Goal: Task Accomplishment & Management: Complete application form

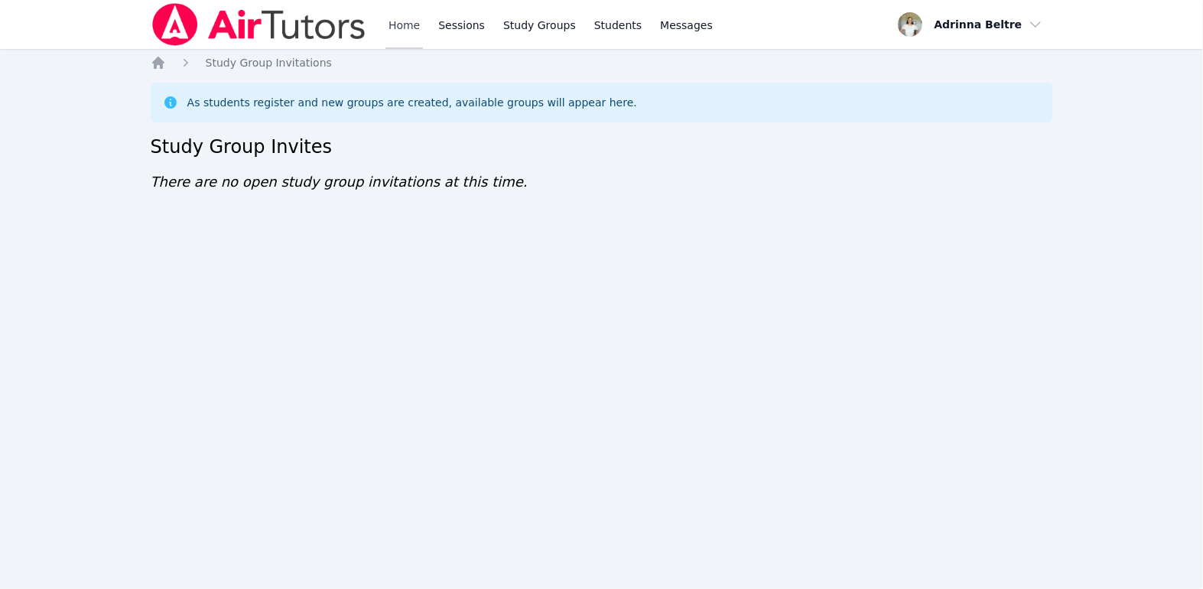
click at [398, 30] on link "Home" at bounding box center [403, 24] width 37 height 49
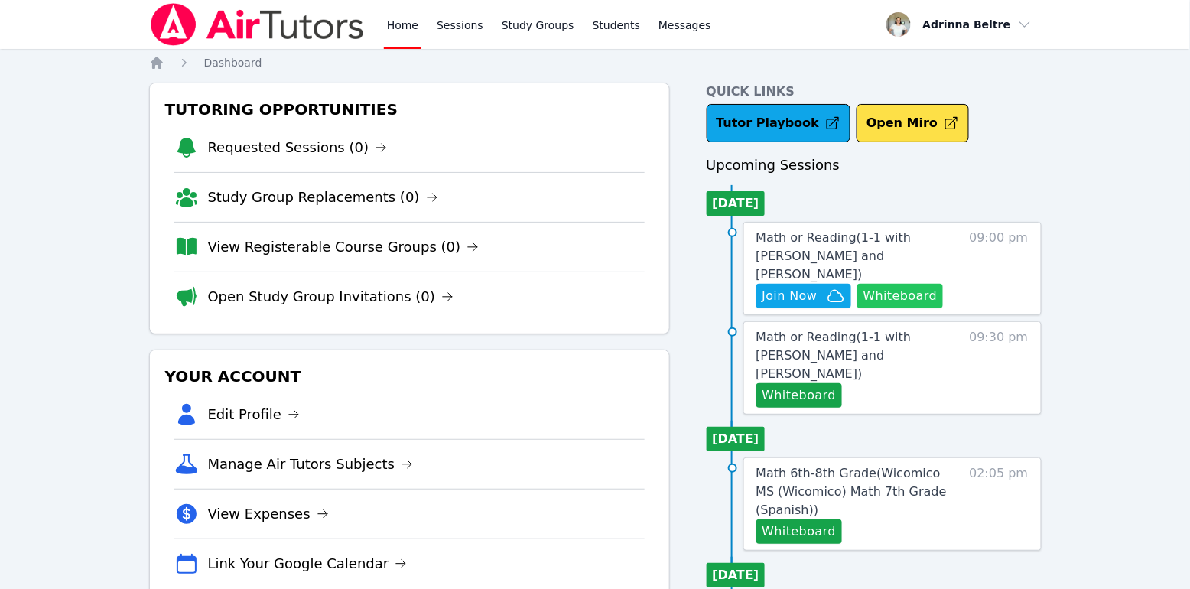
click at [882, 284] on button "Whiteboard" at bounding box center [900, 296] width 86 height 24
click at [822, 383] on button "Whiteboard" at bounding box center [799, 395] width 86 height 24
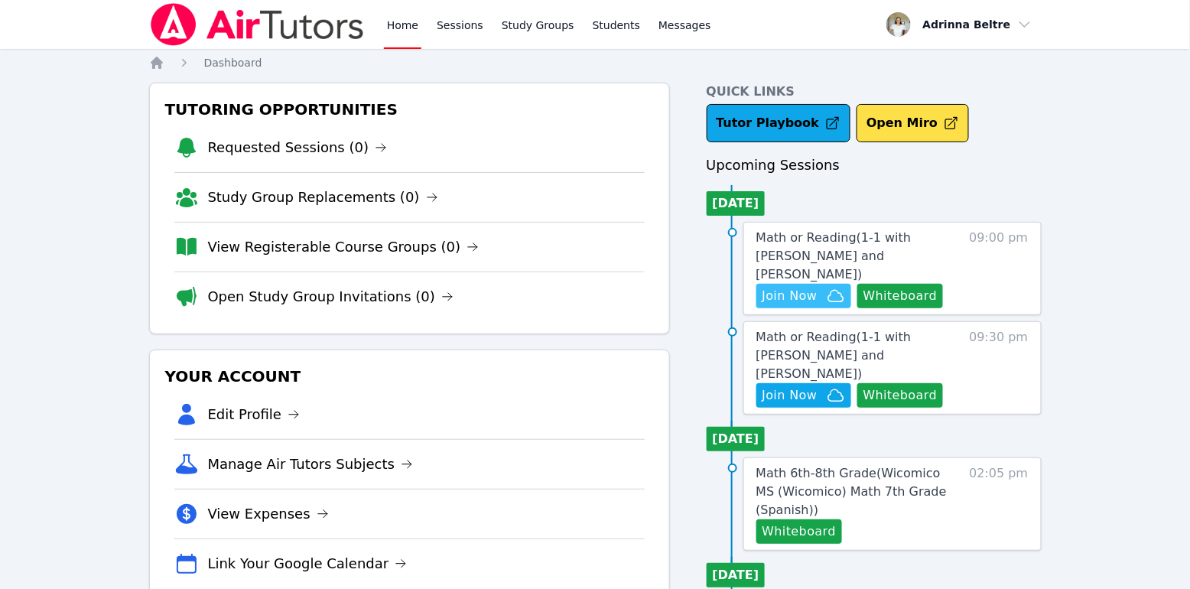
click at [801, 287] on span "Join Now" at bounding box center [790, 296] width 55 height 18
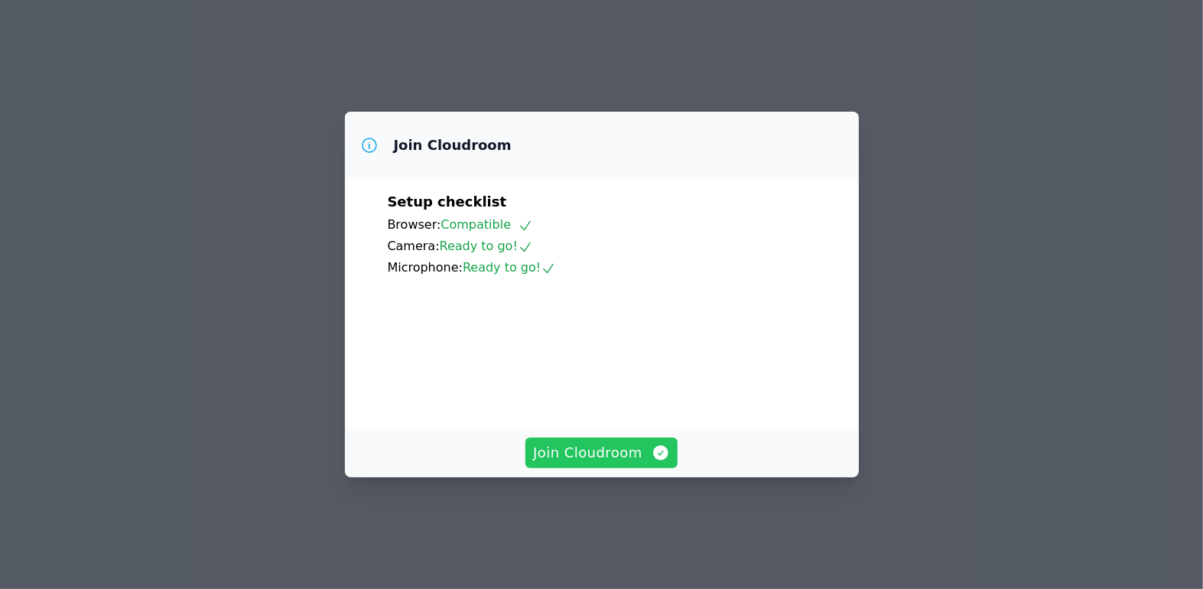
click at [626, 464] on span "Join Cloudroom" at bounding box center [601, 452] width 137 height 21
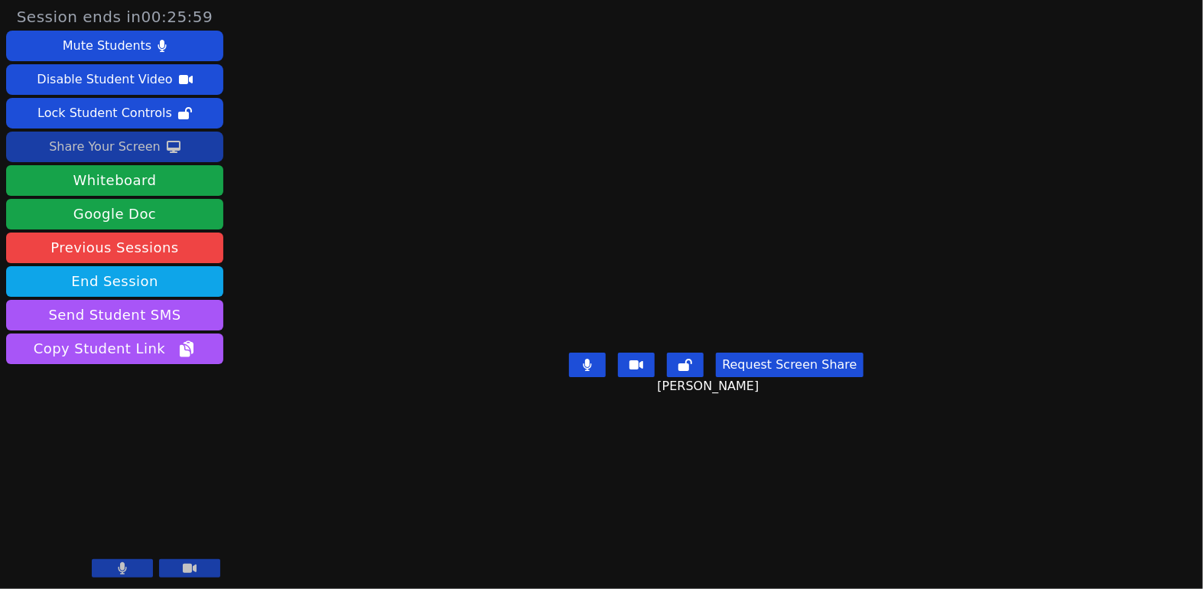
click at [144, 155] on div "Share Your Screen" at bounding box center [105, 147] width 112 height 24
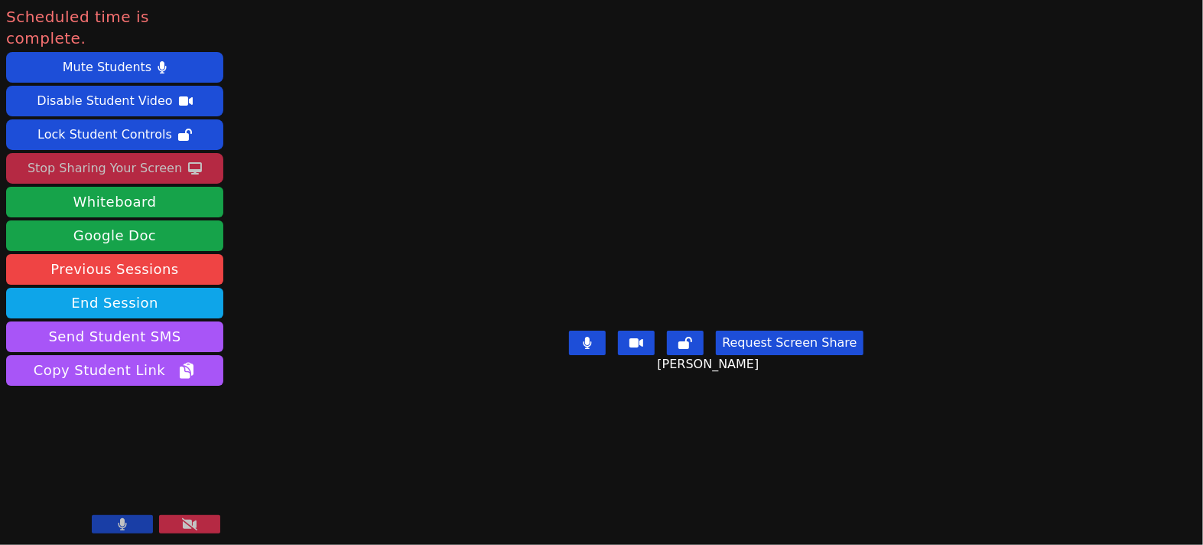
click at [178, 529] on button at bounding box center [189, 524] width 61 height 18
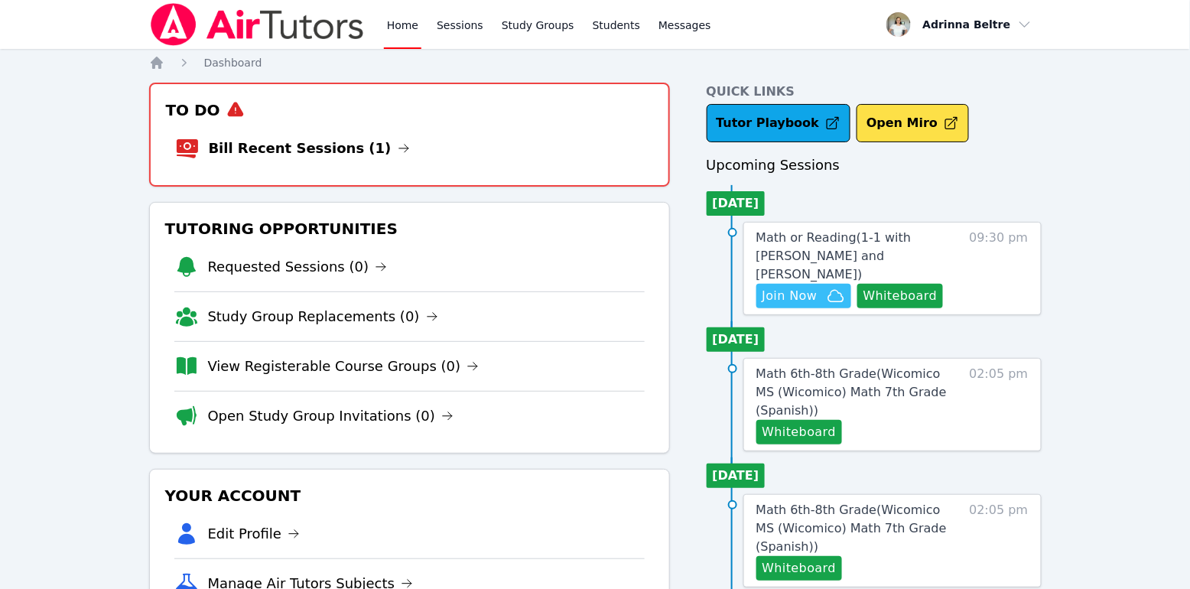
click at [815, 287] on span "Join Now" at bounding box center [790, 296] width 55 height 18
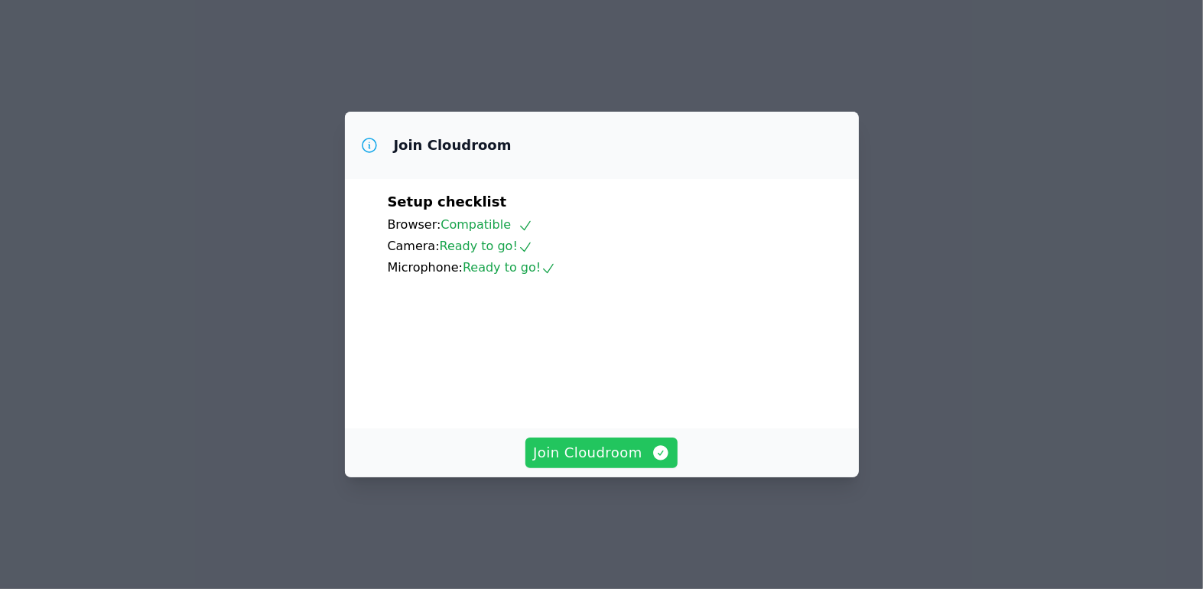
click at [614, 464] on span "Join Cloudroom" at bounding box center [601, 452] width 137 height 21
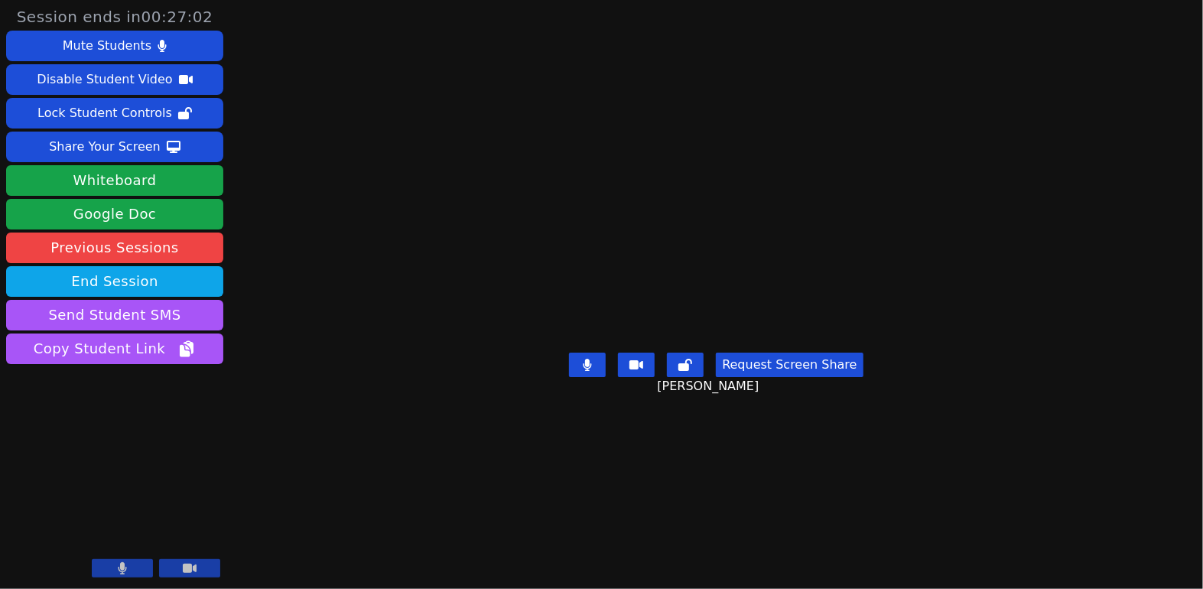
click at [639, 371] on icon at bounding box center [636, 365] width 14 height 12
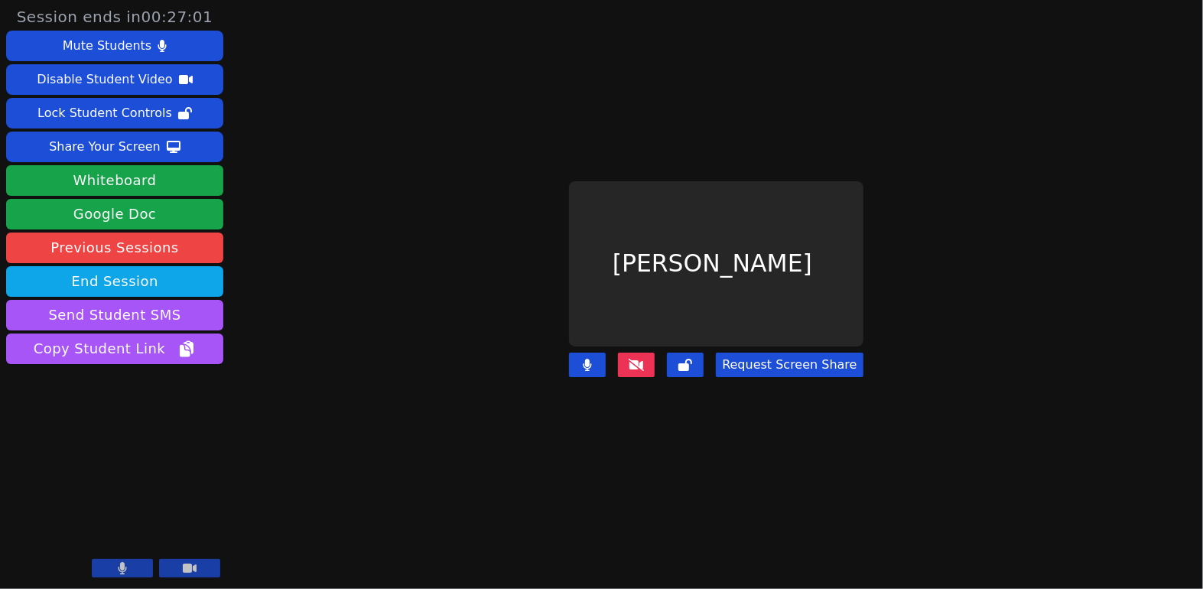
click at [638, 362] on button at bounding box center [636, 365] width 37 height 24
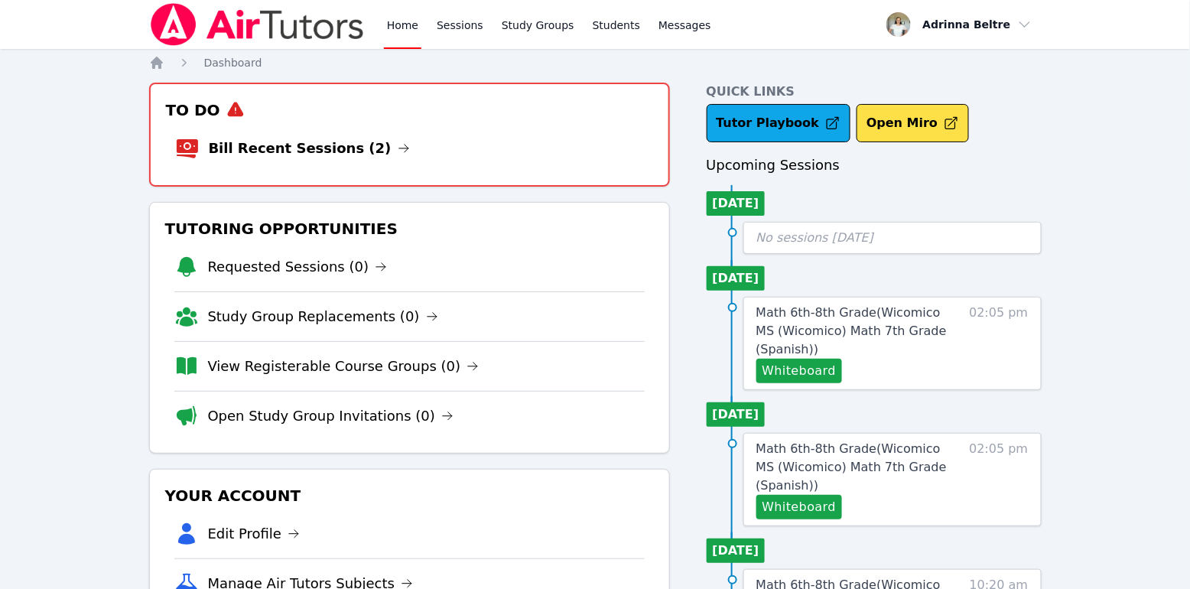
click at [454, 135] on li "Bill Recent Sessions (2)" at bounding box center [409, 148] width 469 height 49
click at [306, 157] on link "Bill Recent Sessions (2)" at bounding box center [309, 148] width 201 height 21
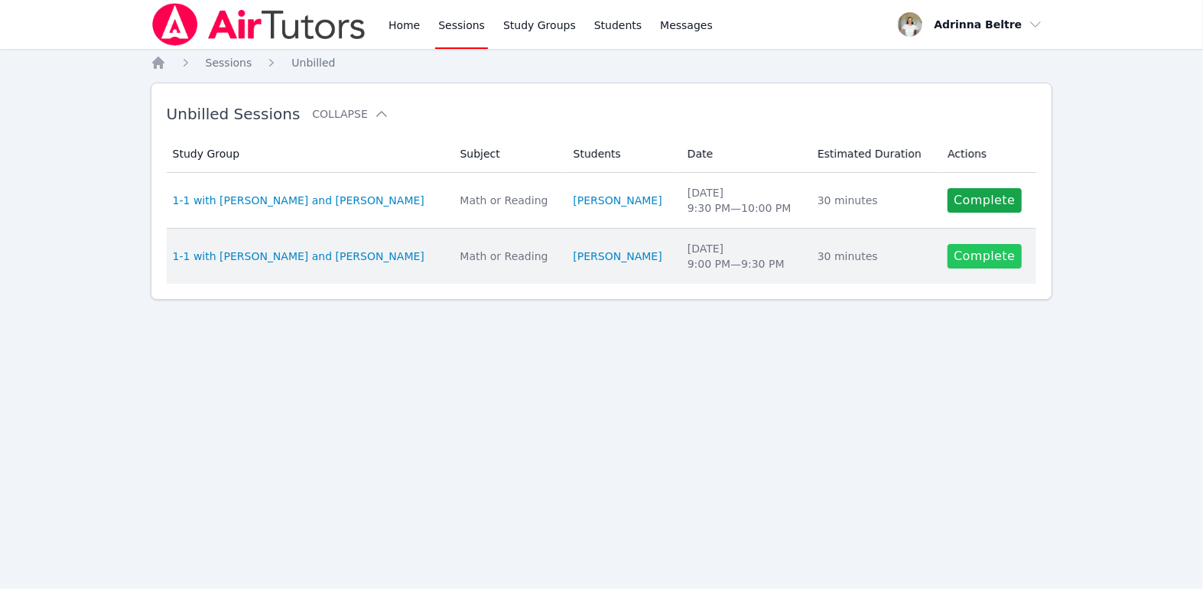
click at [981, 260] on link "Complete" at bounding box center [984, 256] width 73 height 24
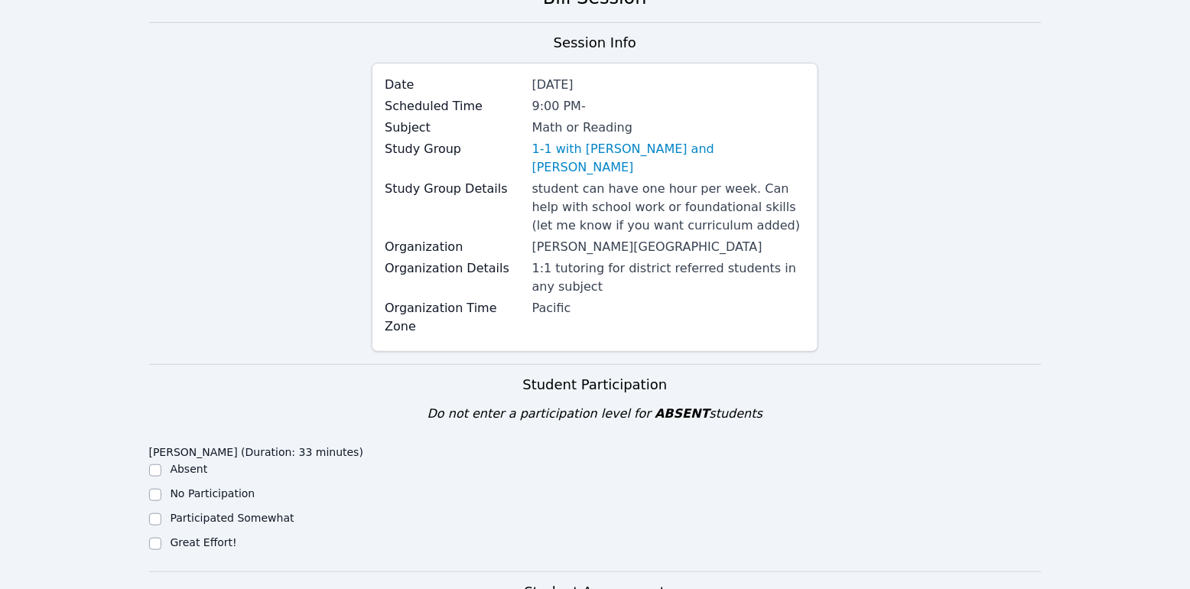
scroll to position [363, 0]
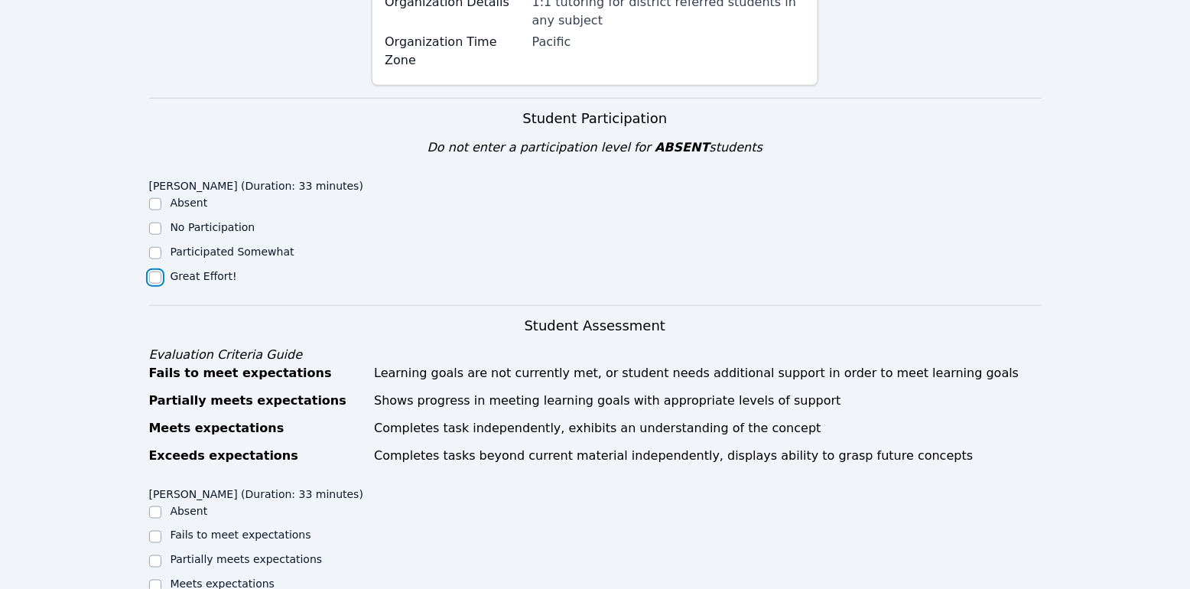
click at [156, 272] on input "Great Effort!" at bounding box center [155, 278] width 12 height 12
checkbox input "true"
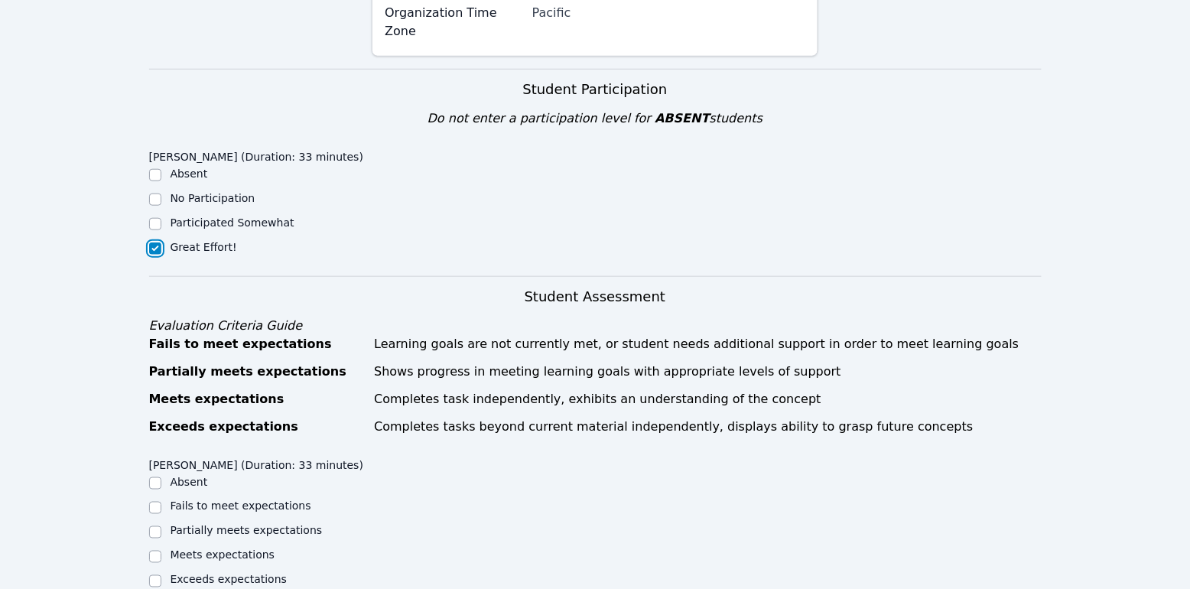
scroll to position [506, 0]
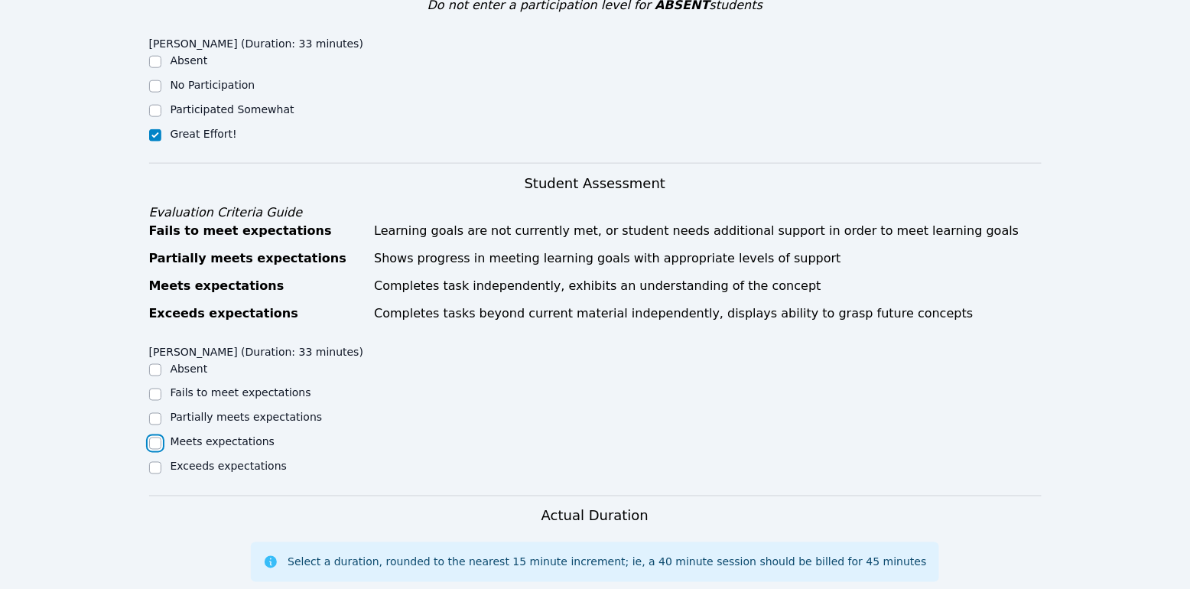
click at [155, 438] on input "Meets expectations" at bounding box center [155, 444] width 12 height 12
checkbox input "true"
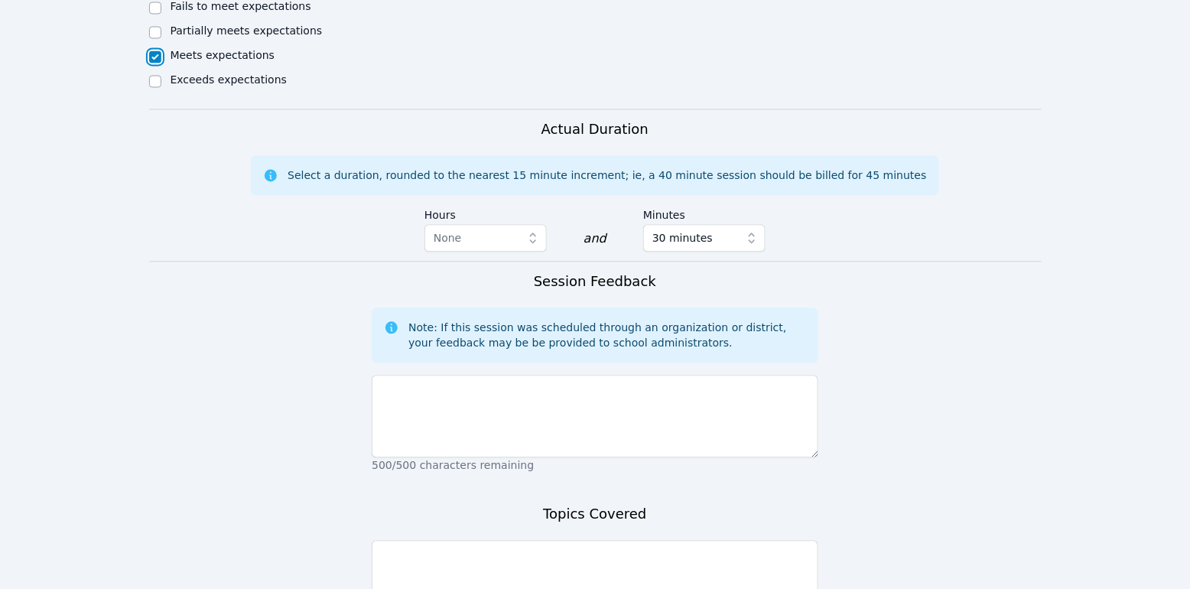
scroll to position [906, 0]
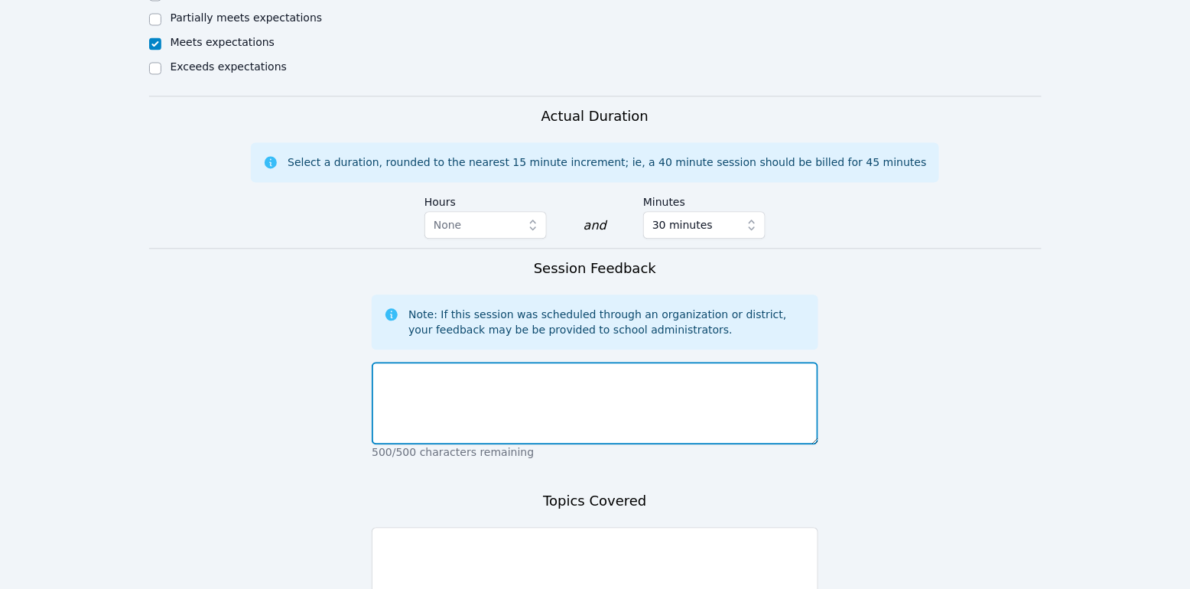
click at [481, 362] on textarea at bounding box center [595, 403] width 447 height 83
click at [527, 362] on textarea "[DATE] we compared fractions. We changed the denominators to" at bounding box center [595, 403] width 447 height 83
click at [527, 362] on textarea "Today we compared fractions. We changed the denominators to" at bounding box center [595, 403] width 447 height 83
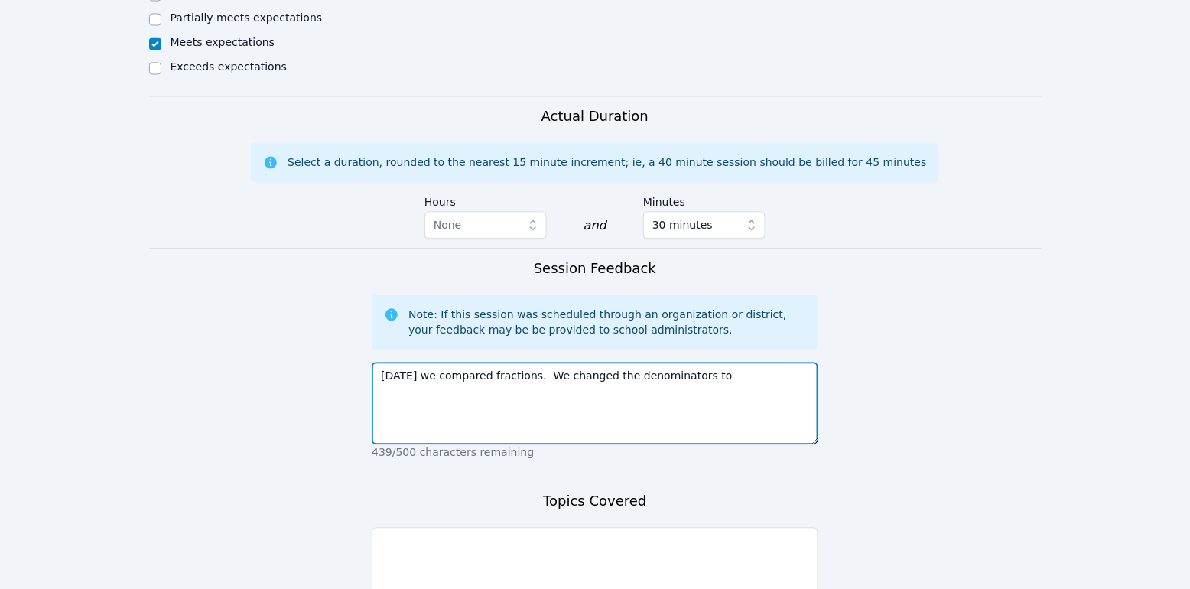
paste textarea "We worked on making the denominators the same so the numerators could be compar…"
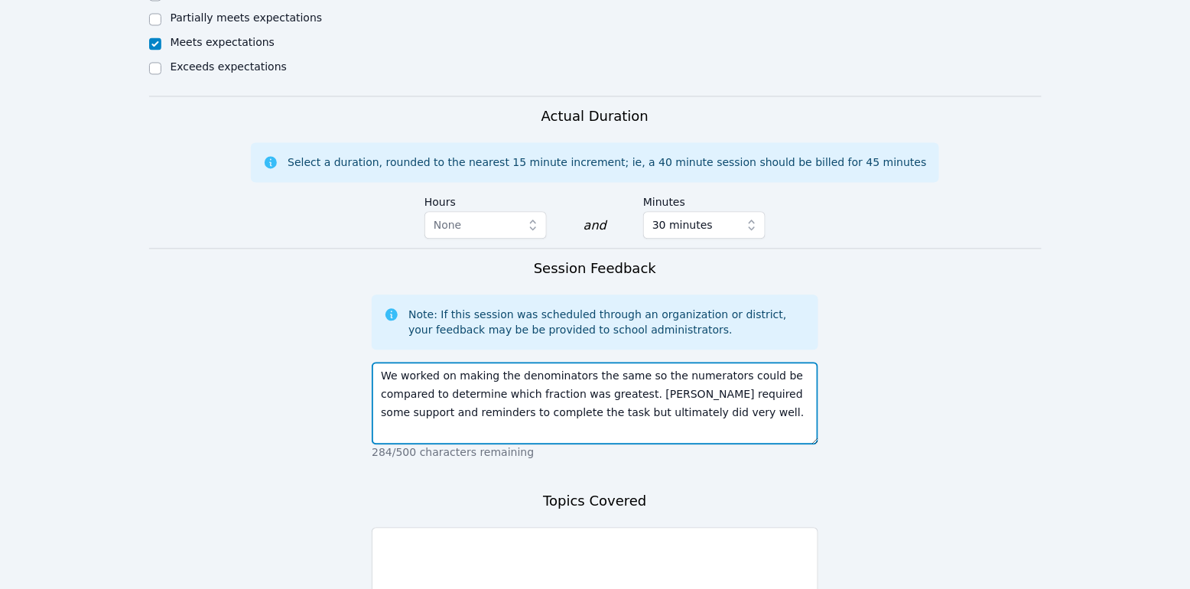
click at [654, 362] on textarea "We worked on making the denominators the same so the numerators could be compar…" at bounding box center [595, 403] width 447 height 83
type textarea "We worked on making the denominators the same so the numerators could be compar…"
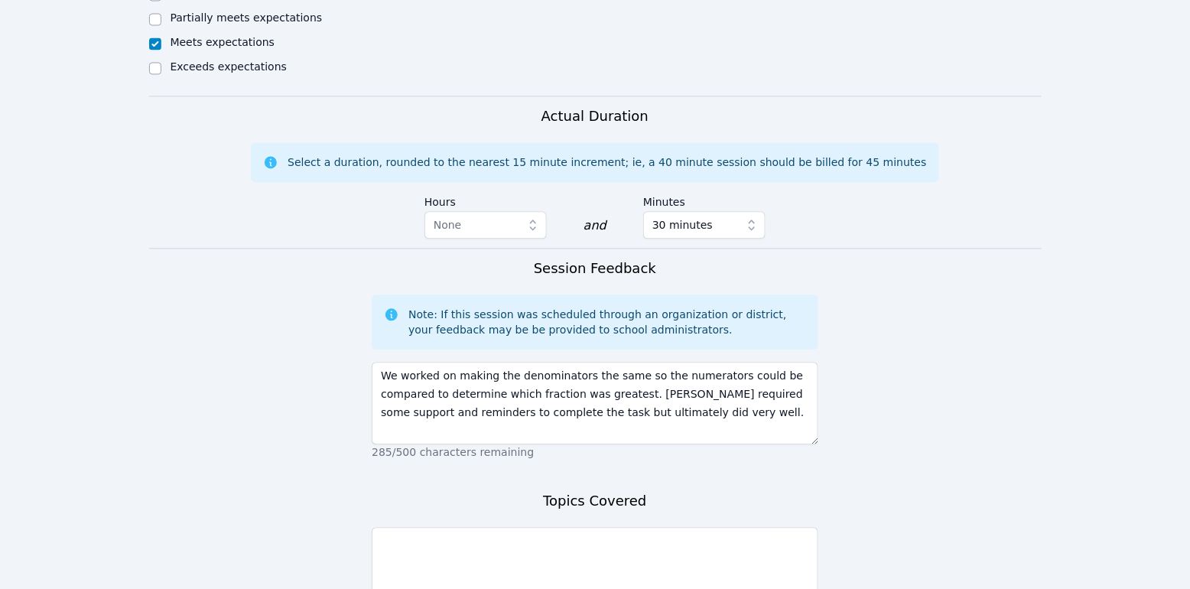
click at [849, 397] on form "Student Participation Do not enter a participation level for ABSENT students El…" at bounding box center [595, 132] width 893 height 1153
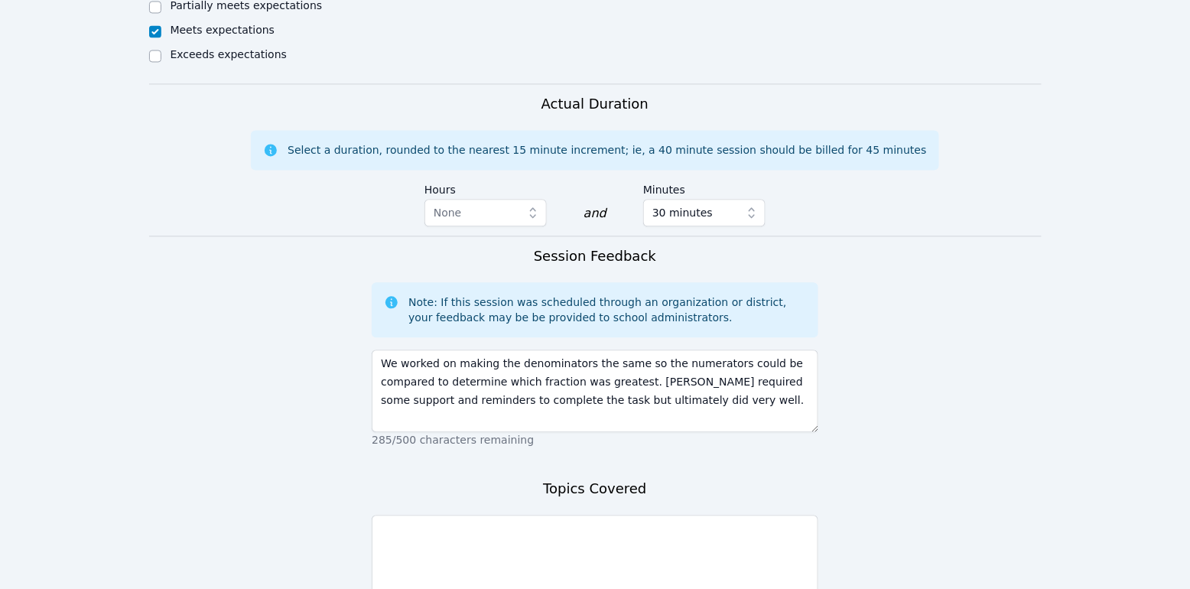
scroll to position [1027, 0]
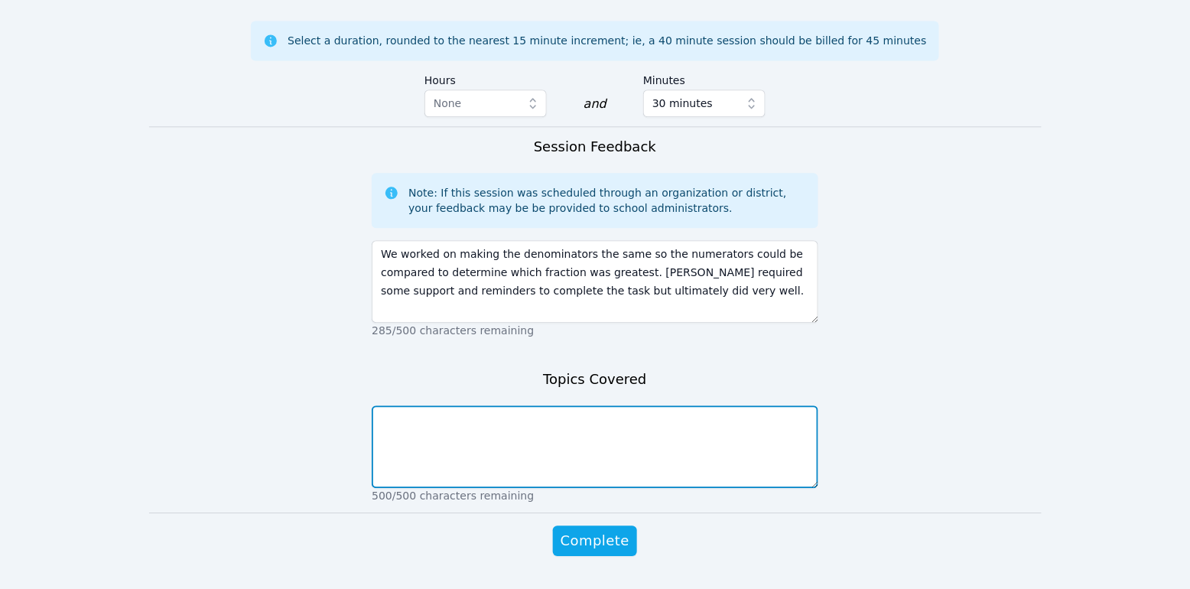
click at [614, 420] on textarea at bounding box center [595, 446] width 447 height 83
type textarea "c"
type textarea "e"
type textarea "New pairs to compare"
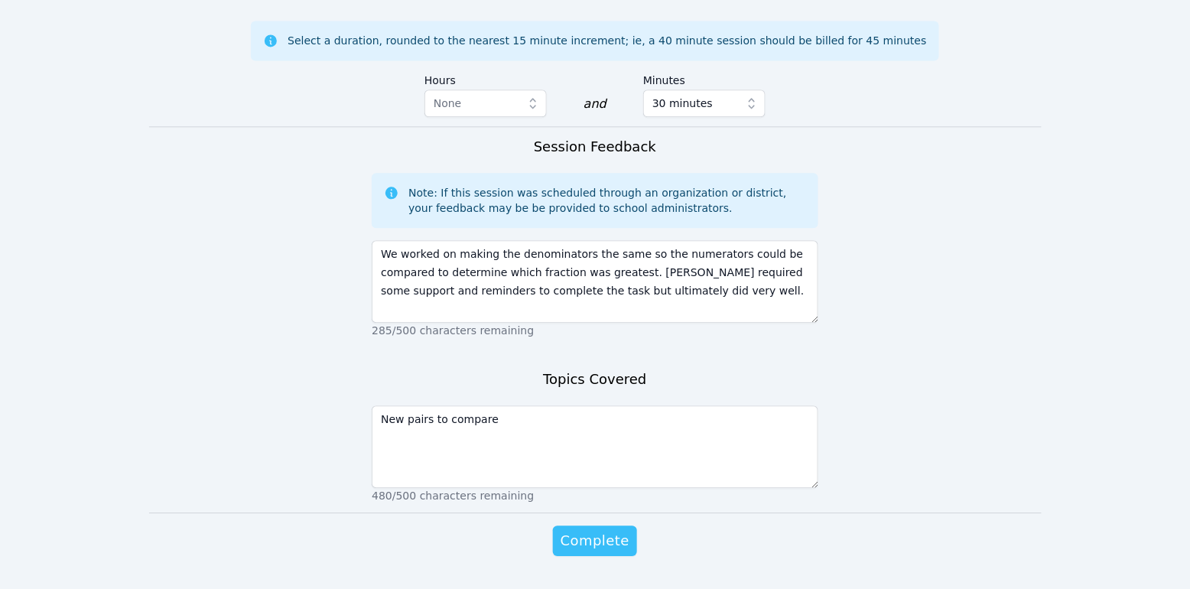
click at [621, 530] on span "Complete" at bounding box center [595, 540] width 69 height 21
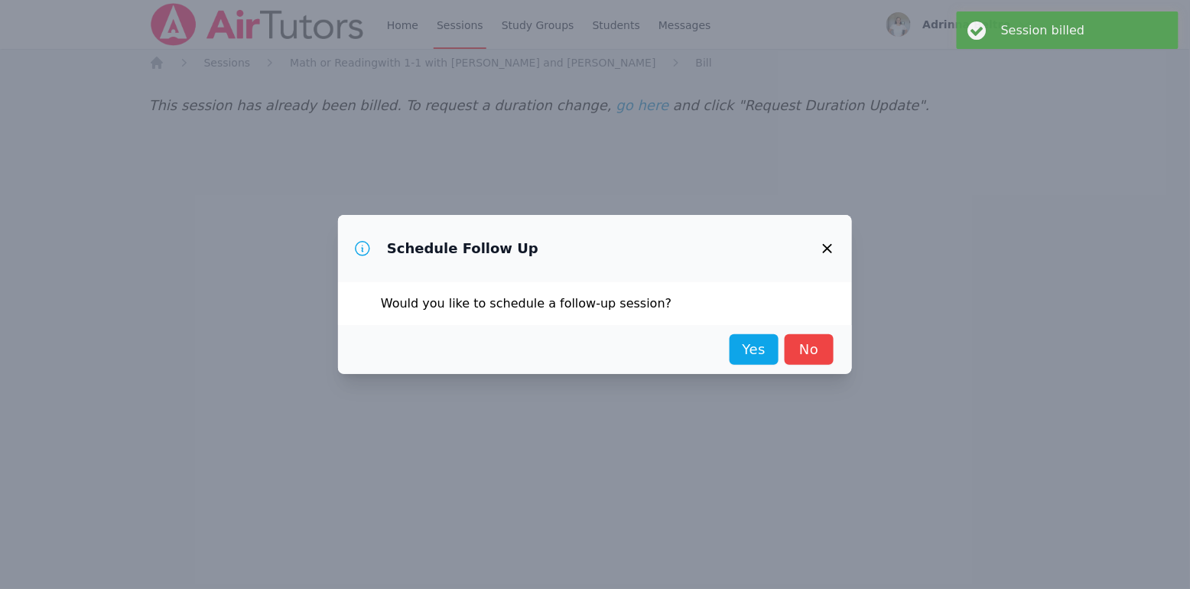
scroll to position [0, 0]
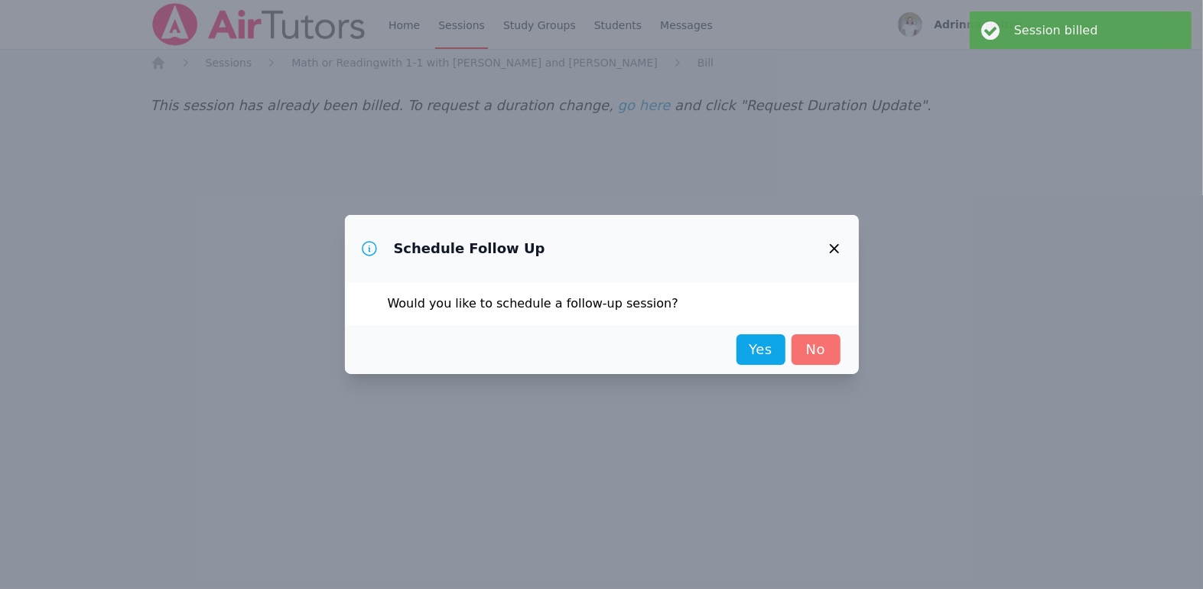
click at [819, 355] on link "No" at bounding box center [816, 349] width 49 height 31
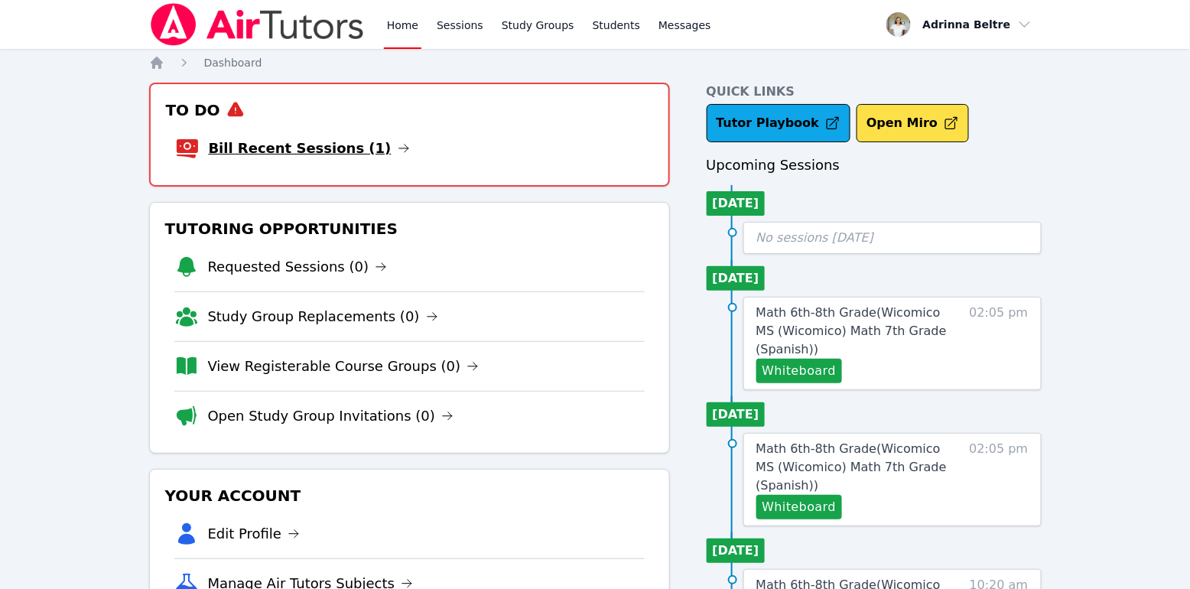
click at [323, 145] on link "Bill Recent Sessions (1)" at bounding box center [309, 148] width 201 height 21
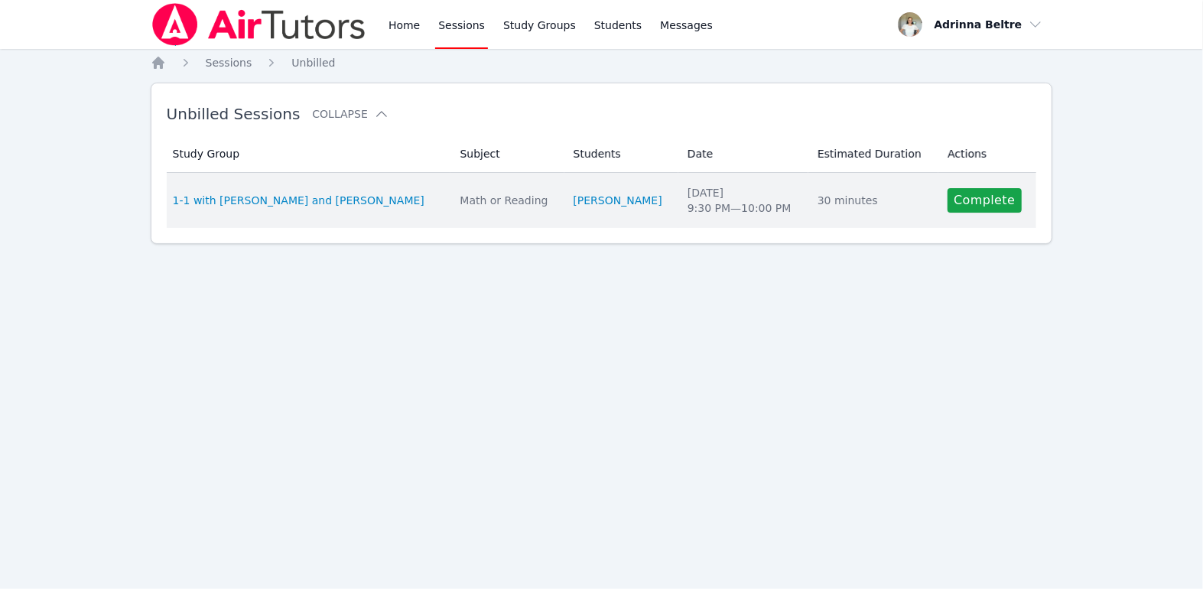
click at [348, 212] on td "Study Group 1-1 with Daniel Zakhay and Melissa Hammer" at bounding box center [309, 200] width 285 height 55
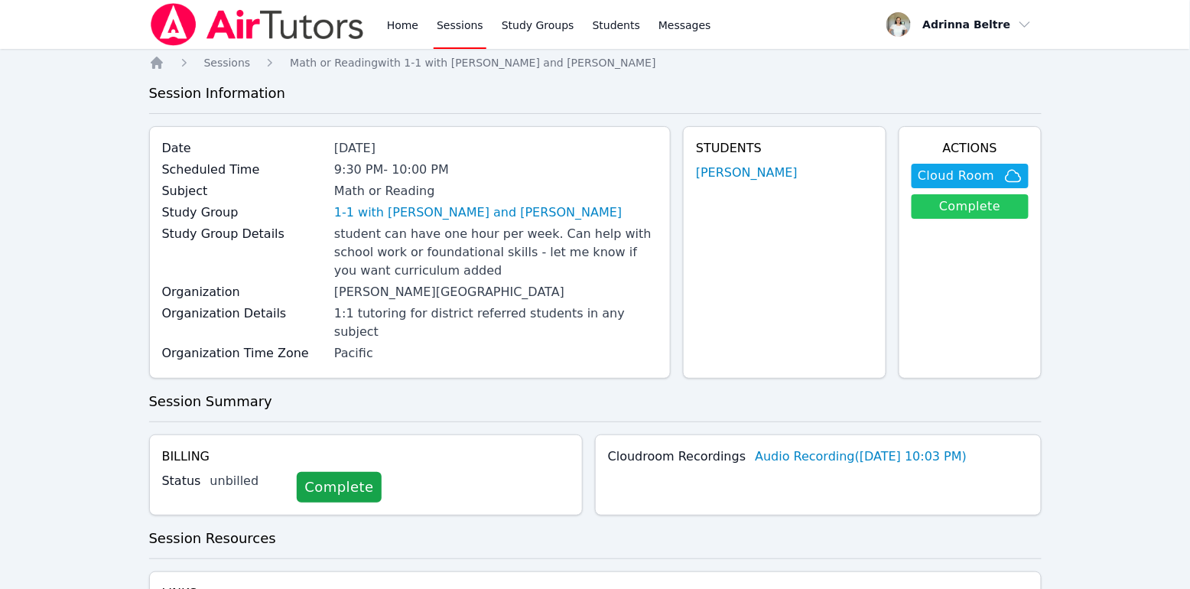
click at [966, 209] on link "Complete" at bounding box center [970, 206] width 116 height 24
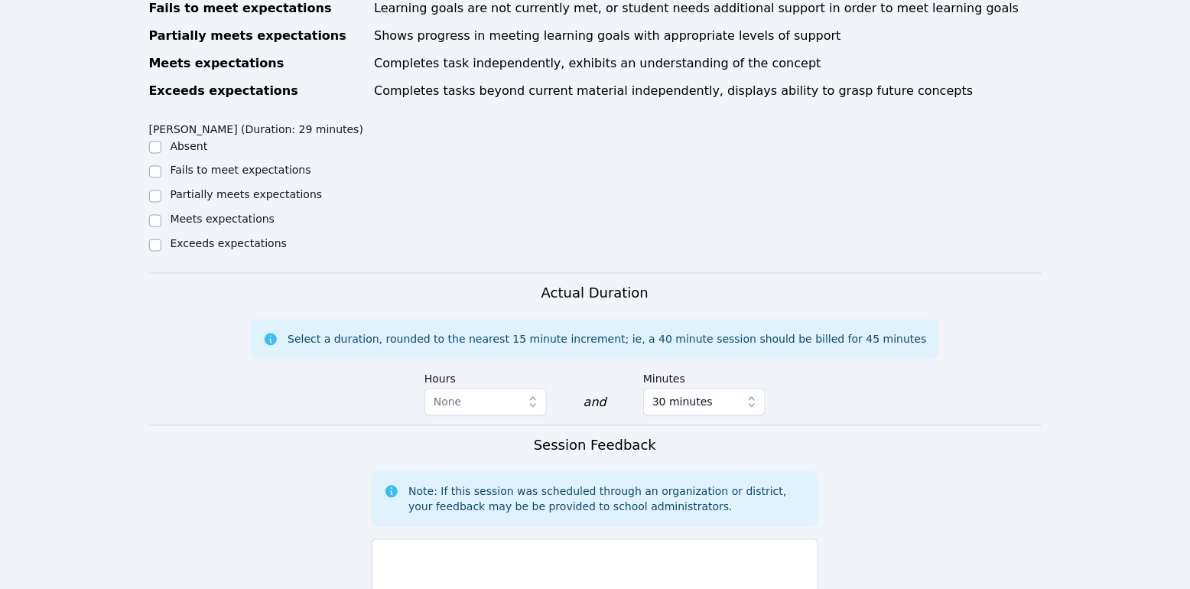
scroll to position [612, 0]
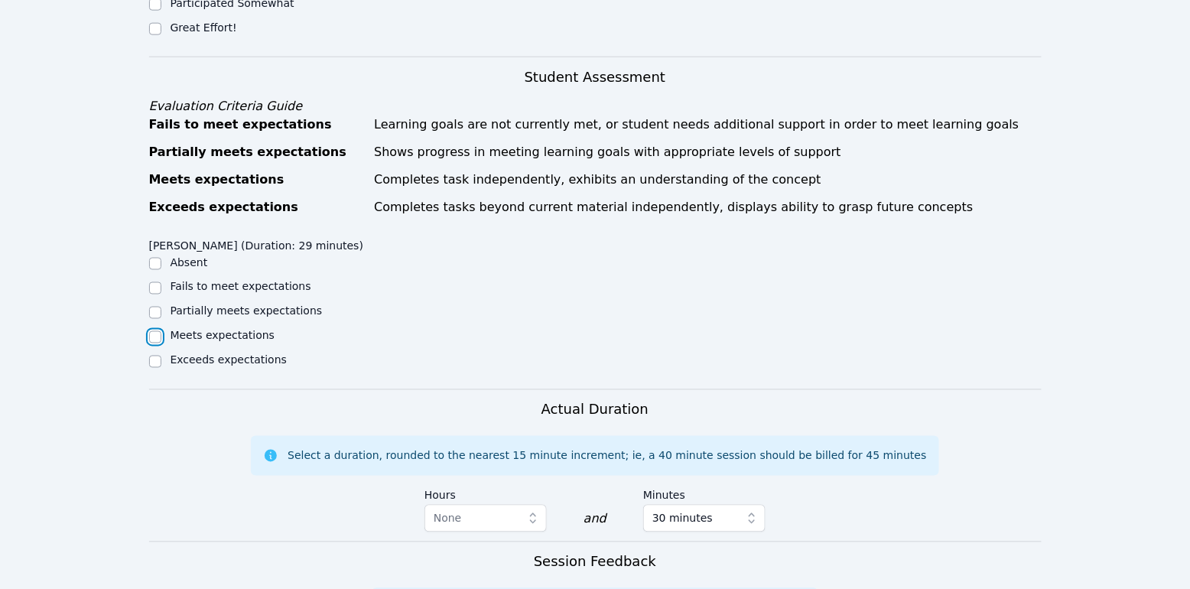
click at [149, 331] on input "Meets expectations" at bounding box center [155, 337] width 12 height 12
checkbox input "true"
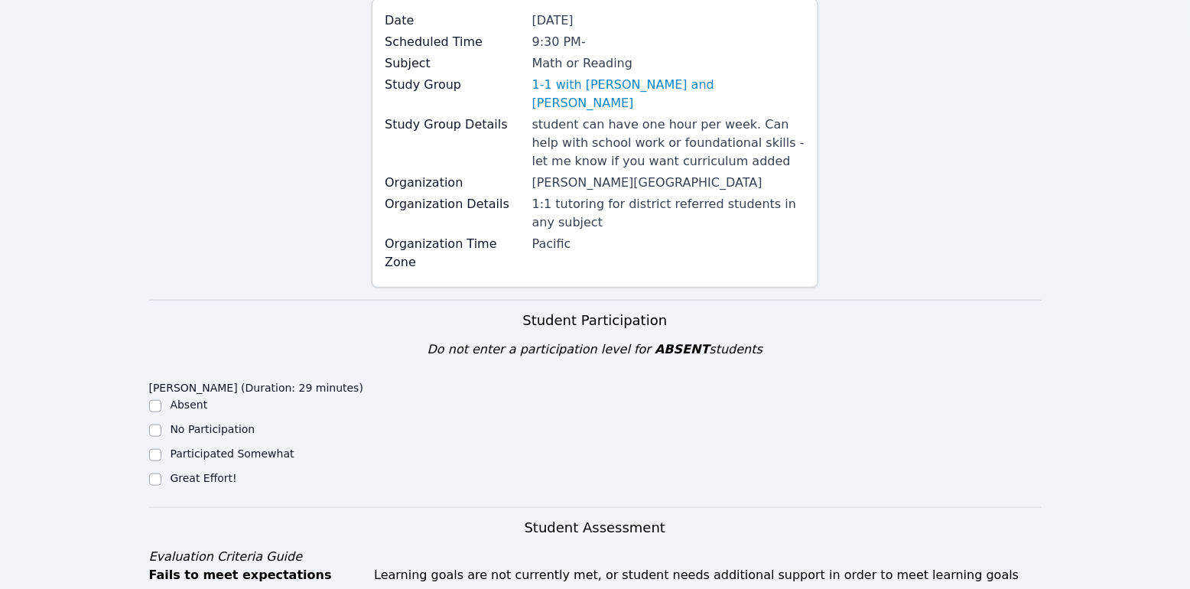
scroll to position [155, 0]
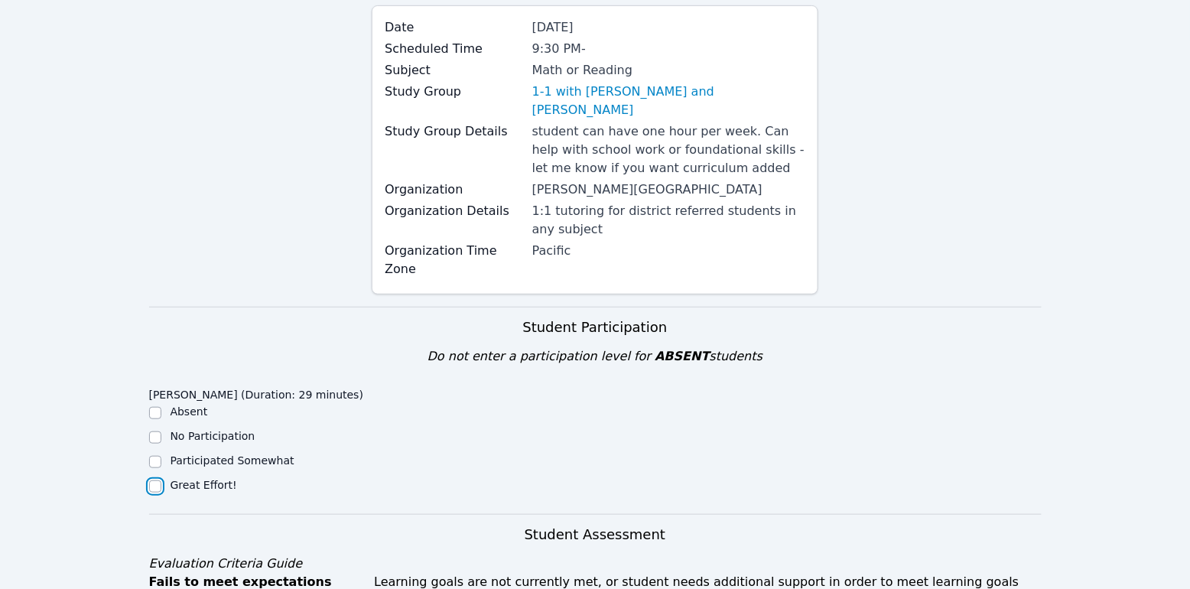
click at [157, 480] on input "Great Effort!" at bounding box center [155, 486] width 12 height 12
checkbox input "true"
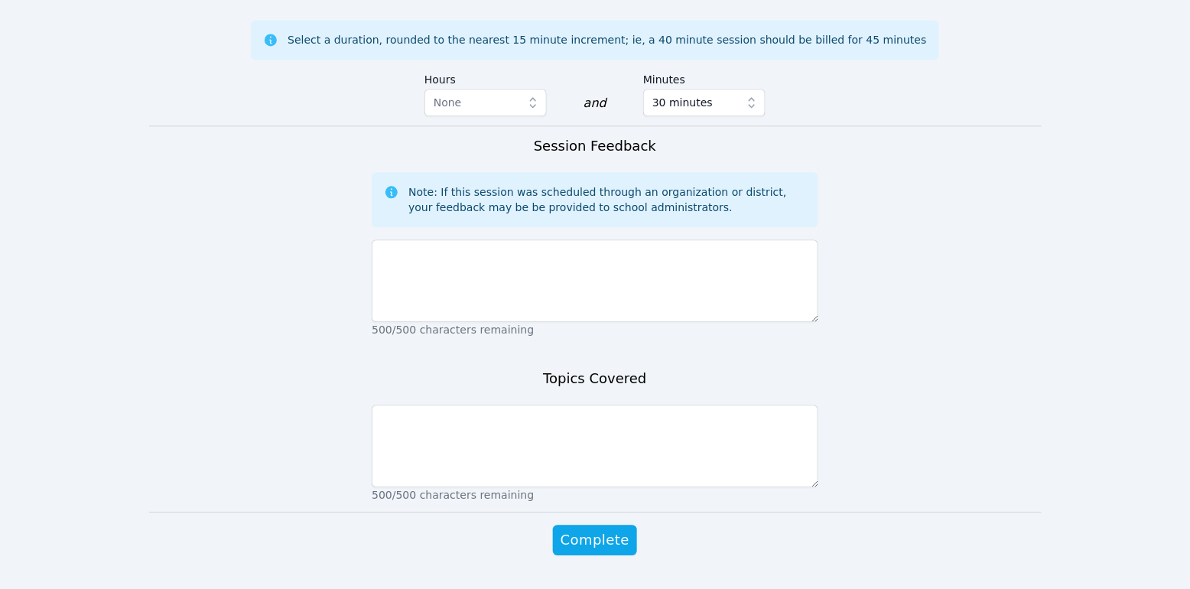
scroll to position [1027, 0]
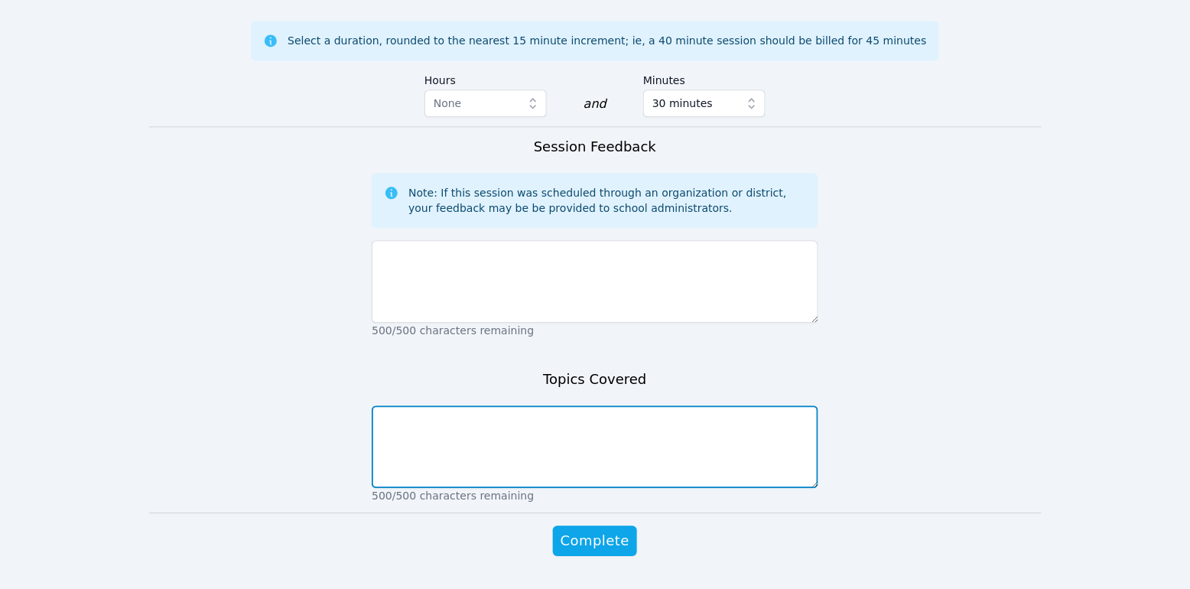
click at [610, 405] on textarea at bounding box center [595, 446] width 447 height 83
paste textarea "The first activity focused on learning to tally numbers in groups of five, whic…"
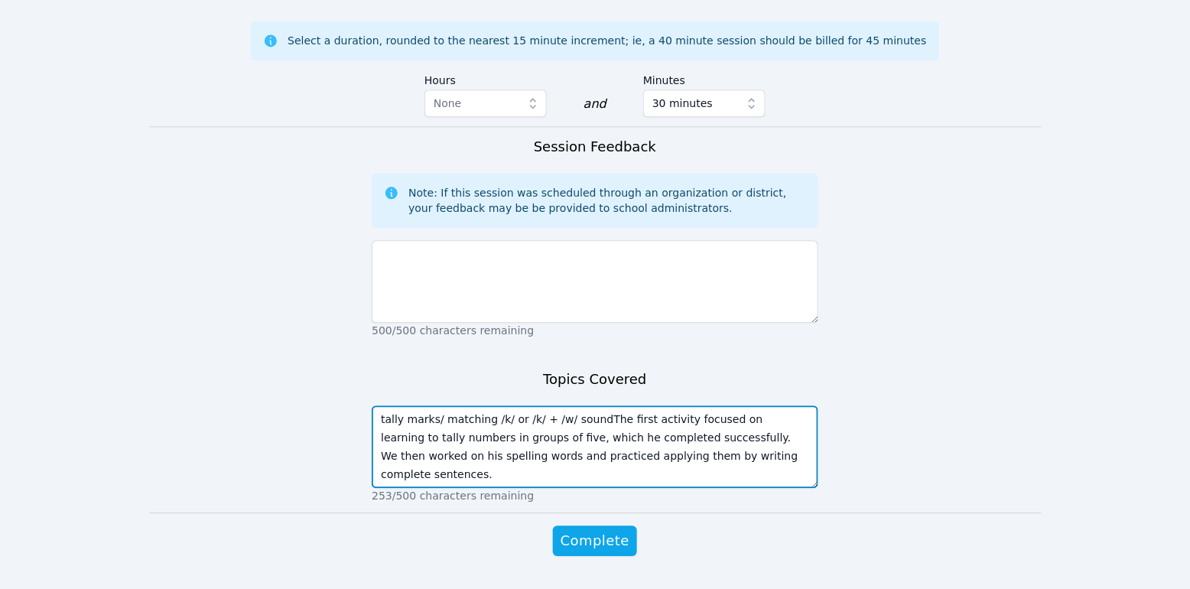
type textarea "tally marks/ matching /k/ or /k/ + /w/ sound"
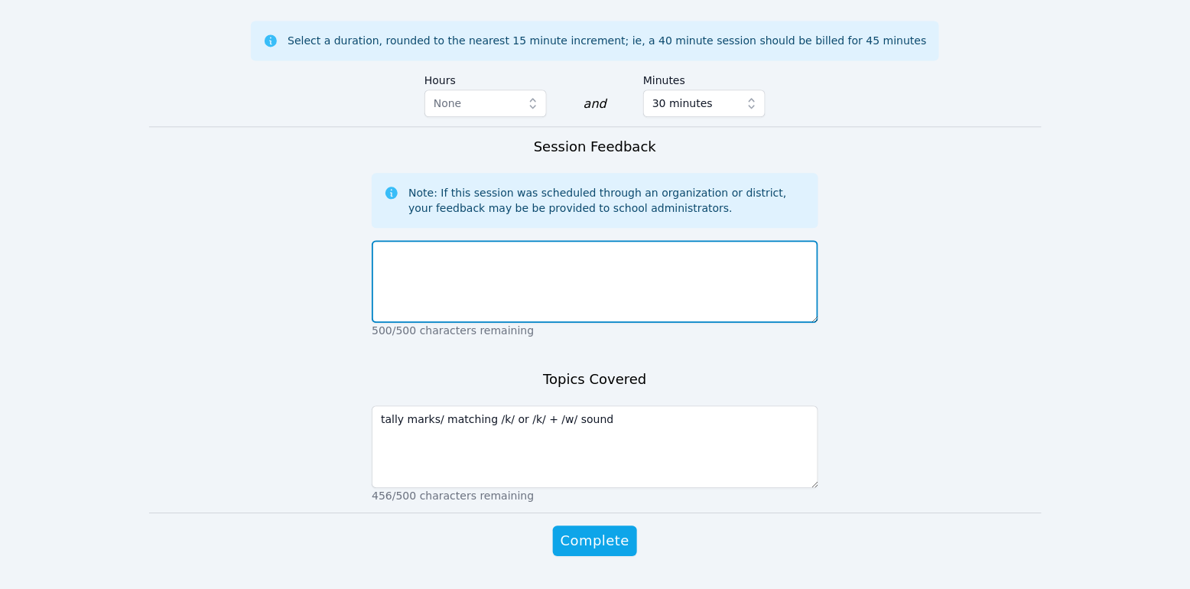
click at [465, 254] on textarea at bounding box center [595, 281] width 447 height 83
paste textarea "The first activity focused on learning to tally numbers in groups of five, whic…"
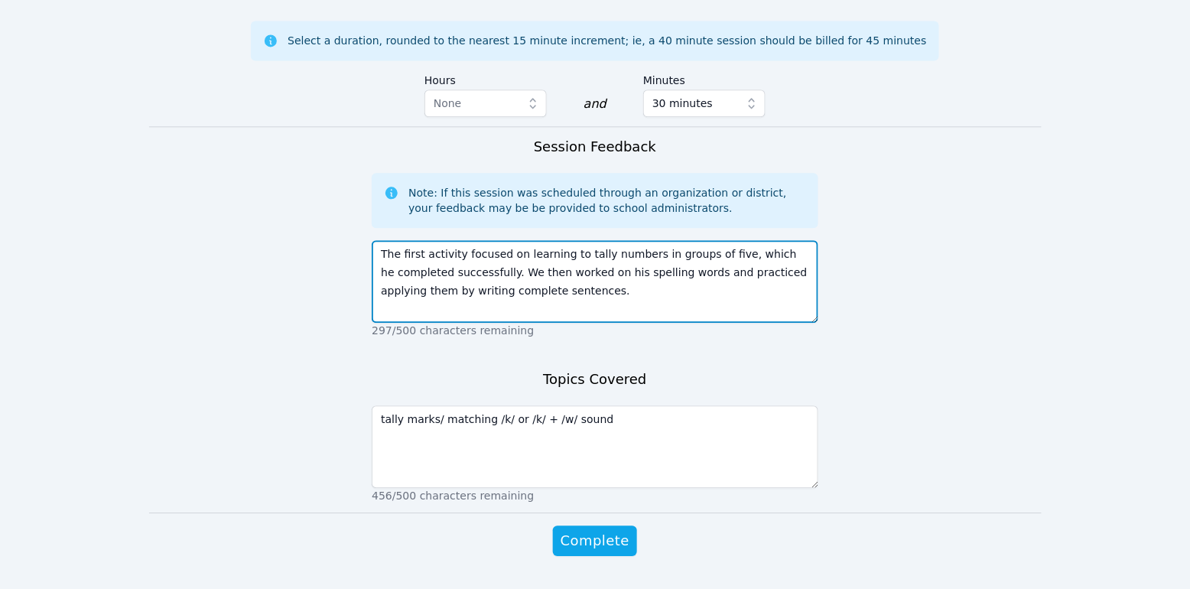
click at [444, 250] on textarea "The first activity focused on learning to tally numbers in groups of five, whic…" at bounding box center [595, 281] width 447 height 83
click at [443, 250] on textarea "The first activity focused on learning to tally numbers in groups of five, whic…" at bounding box center [595, 281] width 447 height 83
click at [483, 255] on textarea "The first activity focused on learning to tally numbers in groups of five, whic…" at bounding box center [595, 281] width 447 height 83
click at [464, 252] on textarea "The first activity focused on learning to tally numbers in groups of five, whic…" at bounding box center [595, 281] width 447 height 83
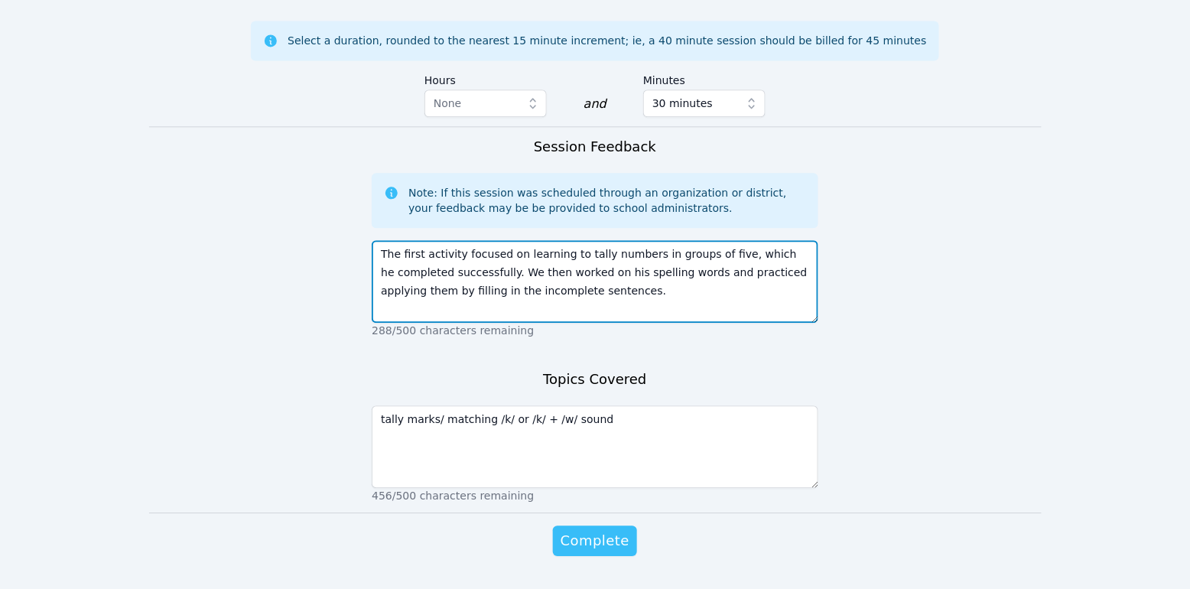
type textarea "The first activity focused on learning to tally numbers in groups of five, whic…"
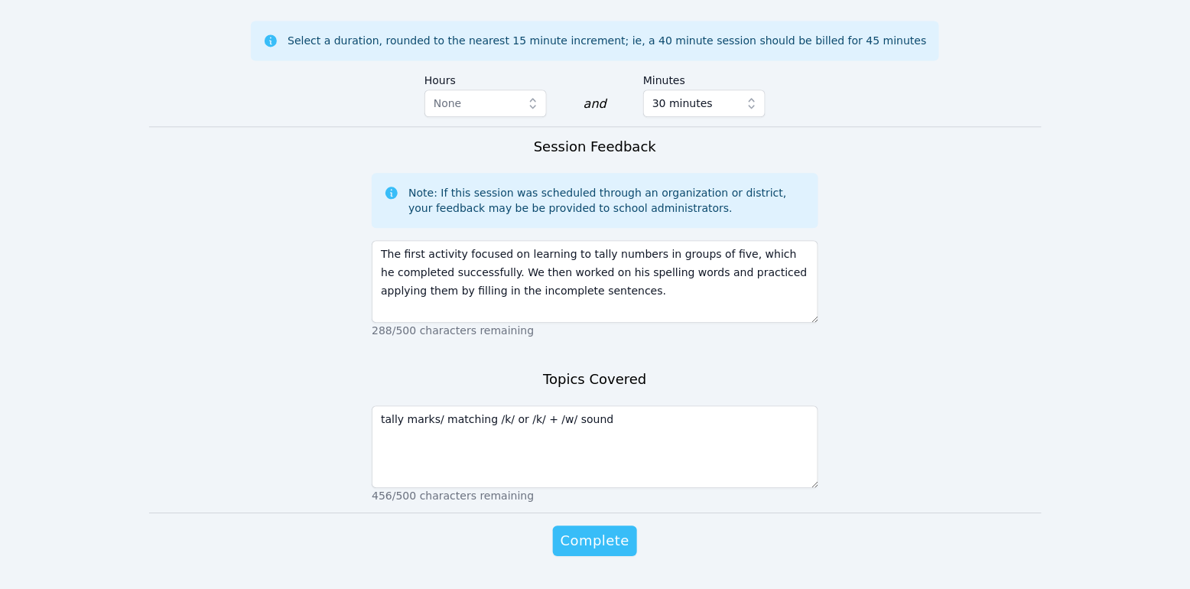
click at [603, 530] on span "Complete" at bounding box center [595, 540] width 69 height 21
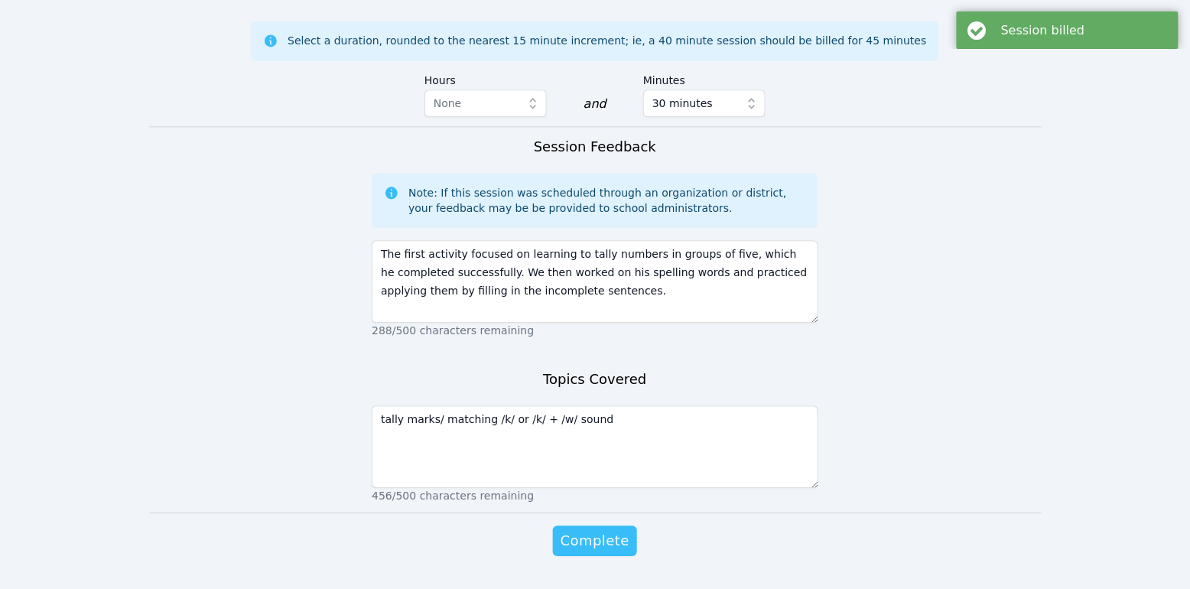
scroll to position [0, 0]
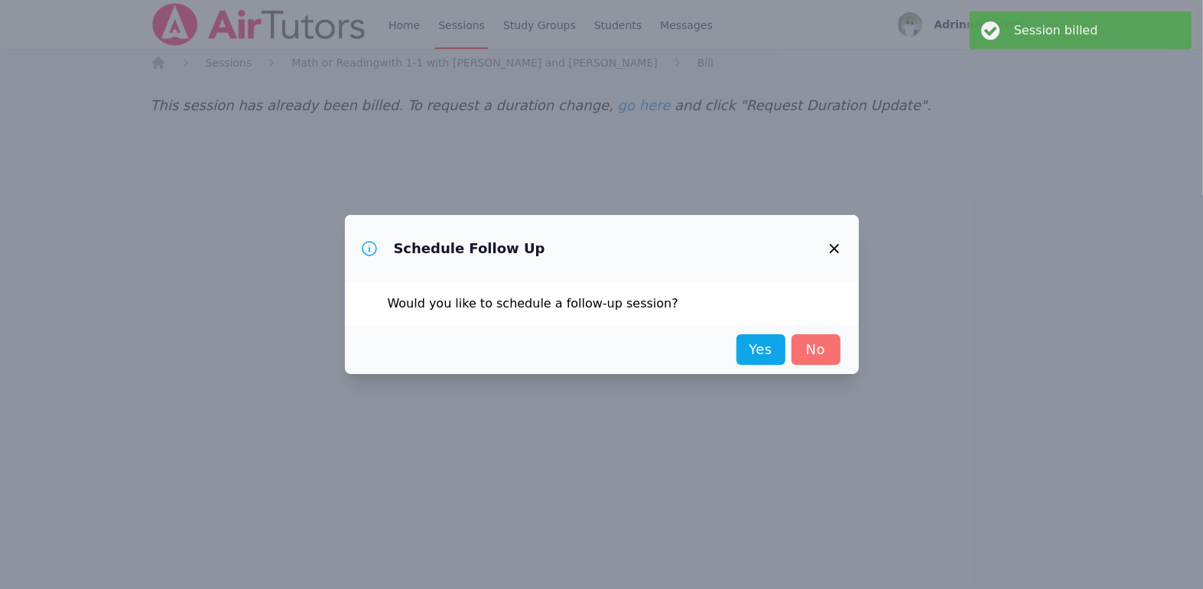
click at [813, 347] on link "No" at bounding box center [816, 349] width 49 height 31
